Goal: Find specific page/section: Find specific page/section

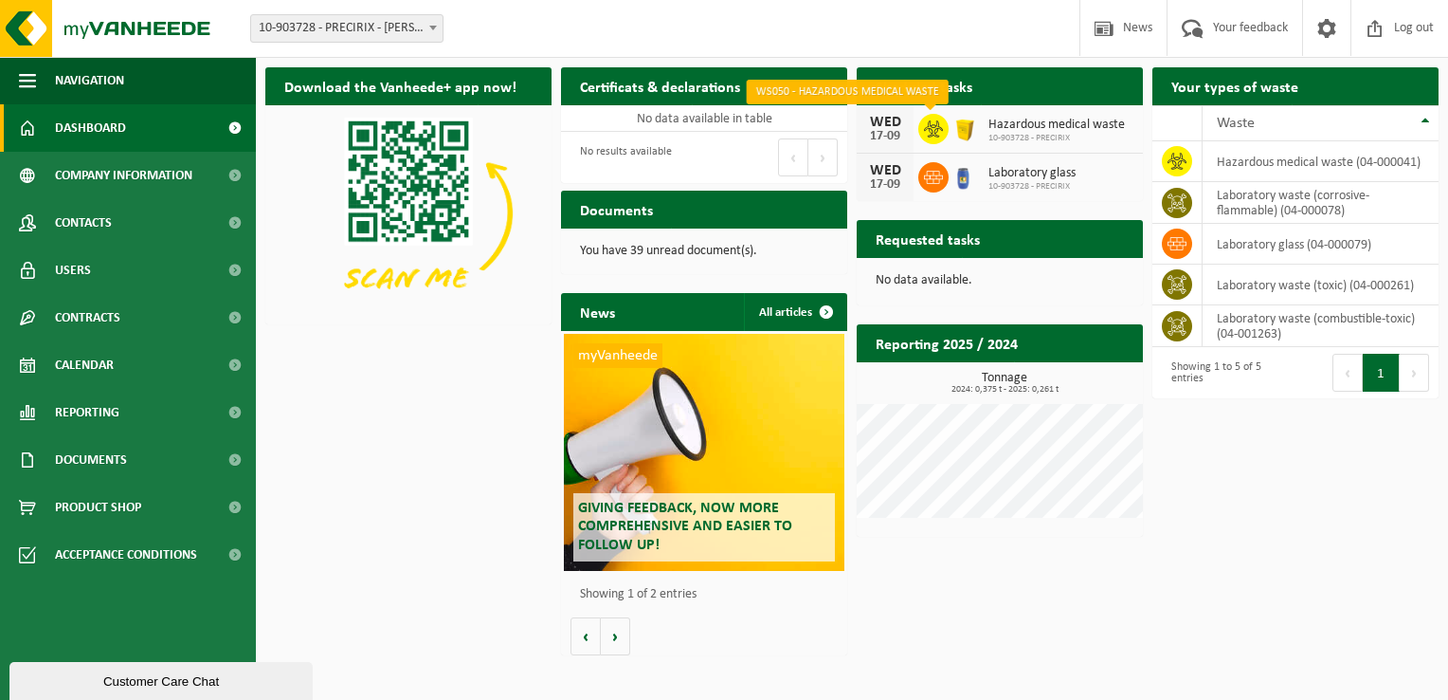
click at [938, 135] on icon at bounding box center [933, 128] width 19 height 19
drag, startPoint x: 938, startPoint y: 135, endPoint x: 946, endPoint y: 197, distance: 63.0
click at [944, 200] on div "Sheduled tasks Consult your calendar WED 17-09 Hazardous medical waste 10-90372…" at bounding box center [1000, 134] width 296 height 153
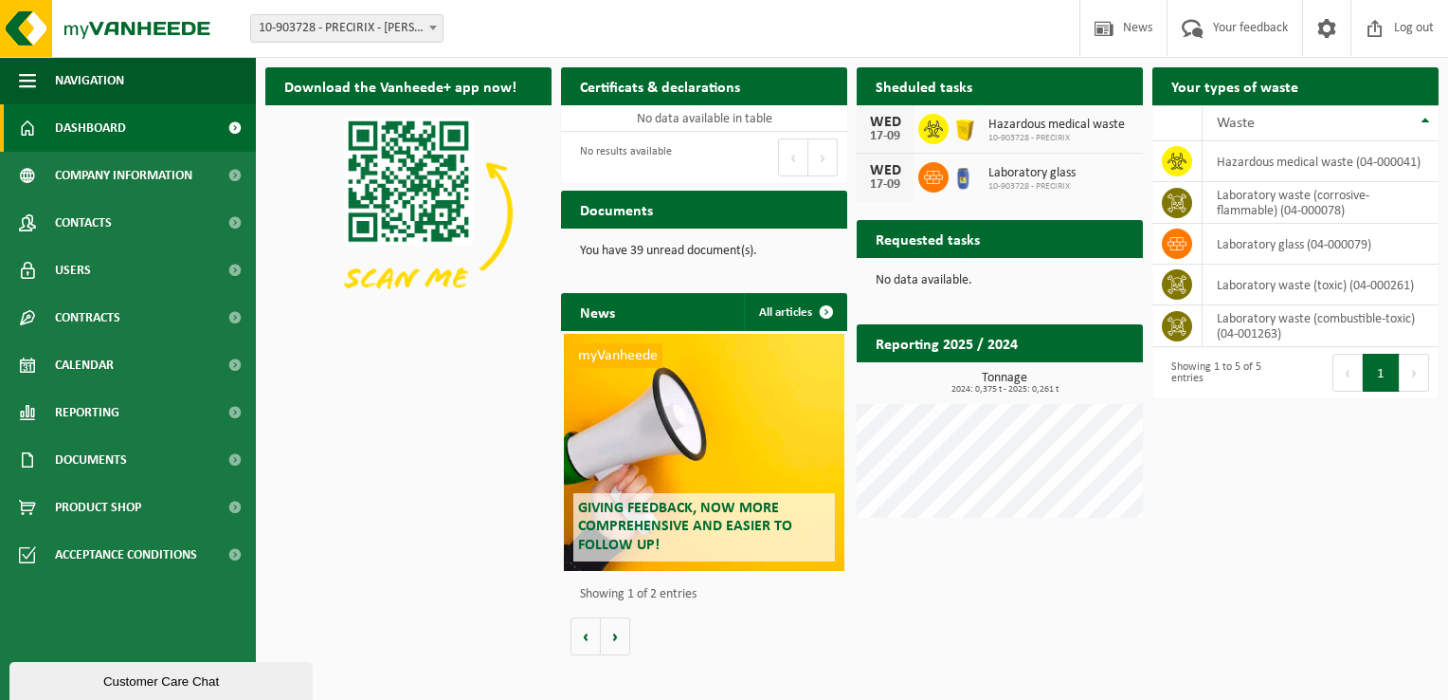
click at [1294, 519] on div "Download the Vanheede+ app now! Hide Certificats & declarations See your certif…" at bounding box center [852, 361] width 1183 height 607
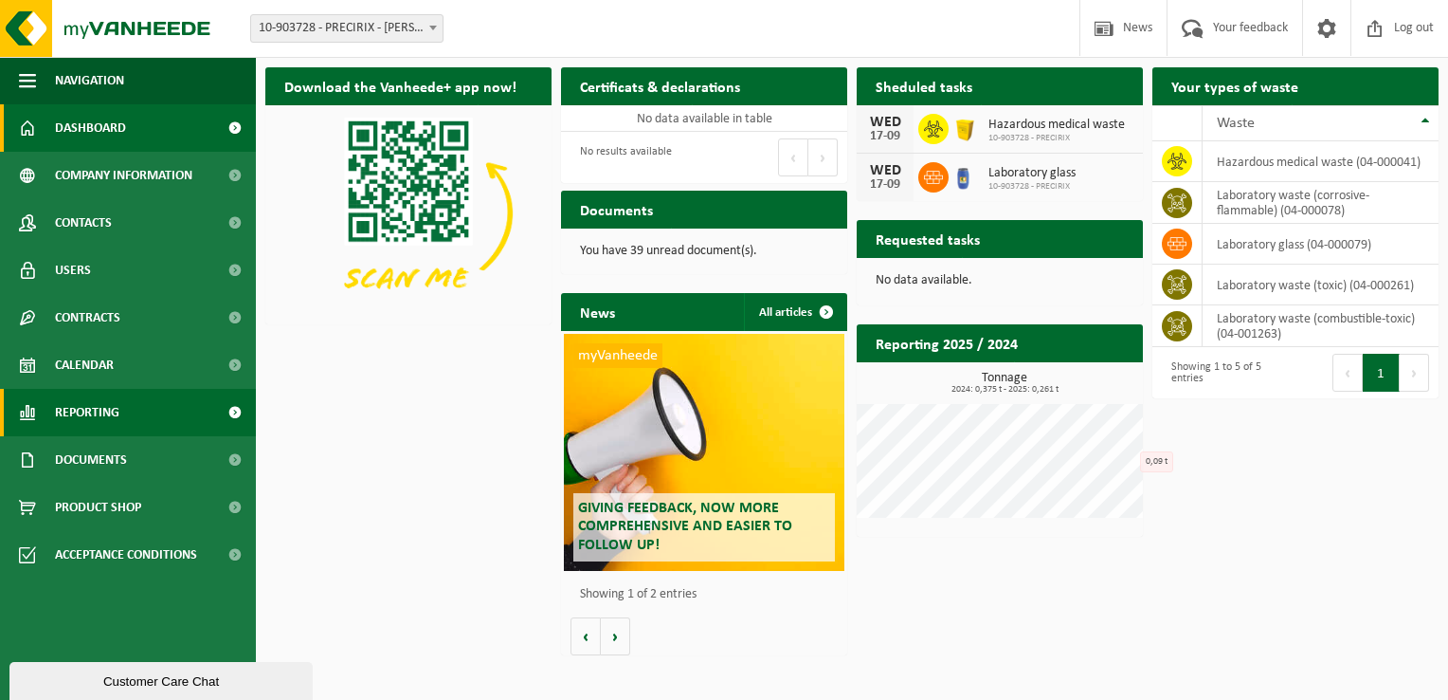
click at [63, 411] on span "Reporting" at bounding box center [87, 412] width 64 height 47
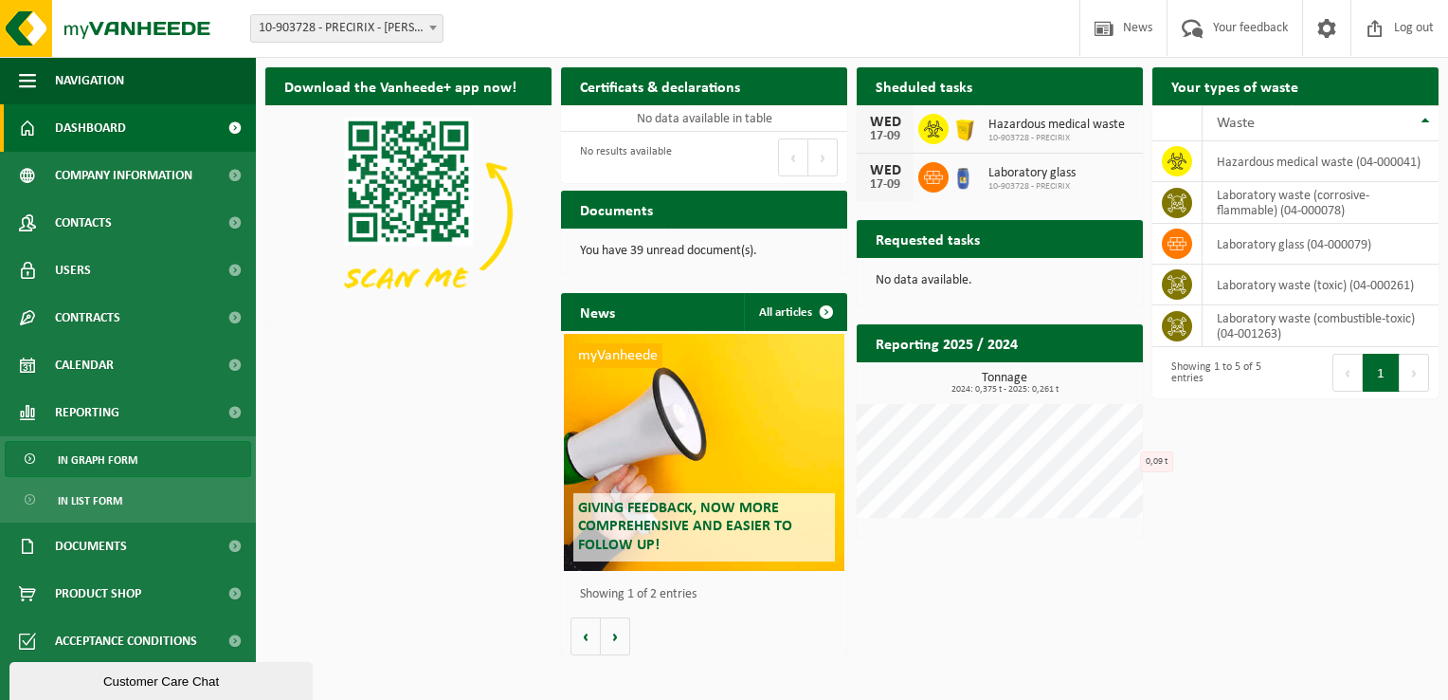
click at [91, 464] on span "In graph form" at bounding box center [98, 460] width 80 height 36
